Goal: Navigation & Orientation: Find specific page/section

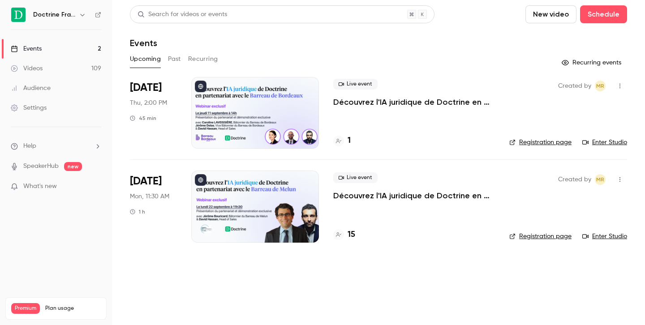
click at [82, 17] on icon "button" at bounding box center [82, 14] width 7 height 7
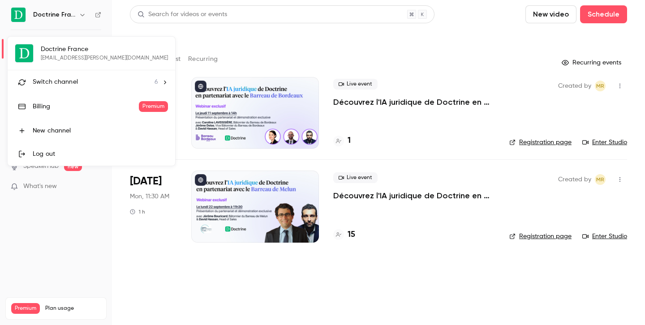
click at [73, 67] on div "Doctrine France [EMAIL_ADDRESS][PERSON_NAME][DOMAIN_NAME] Switch channel 6 Bill…" at bounding box center [92, 101] width 168 height 129
click at [68, 86] on span "Switch channel" at bounding box center [55, 82] width 45 height 9
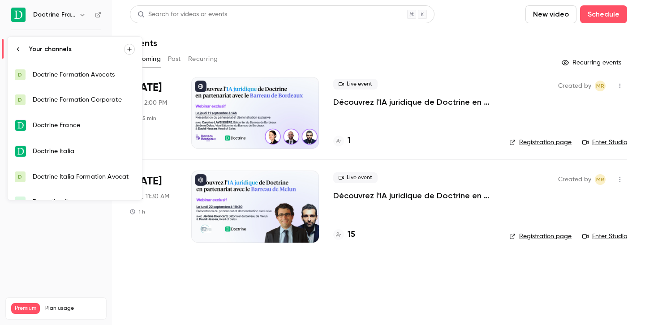
click at [101, 72] on div "Doctrine Formation Avocats" at bounding box center [84, 74] width 102 height 9
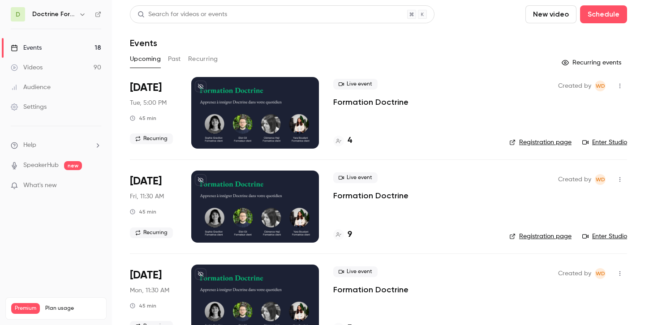
click at [605, 144] on link "Enter Studio" at bounding box center [605, 142] width 45 height 9
